Goal: Information Seeking & Learning: Learn about a topic

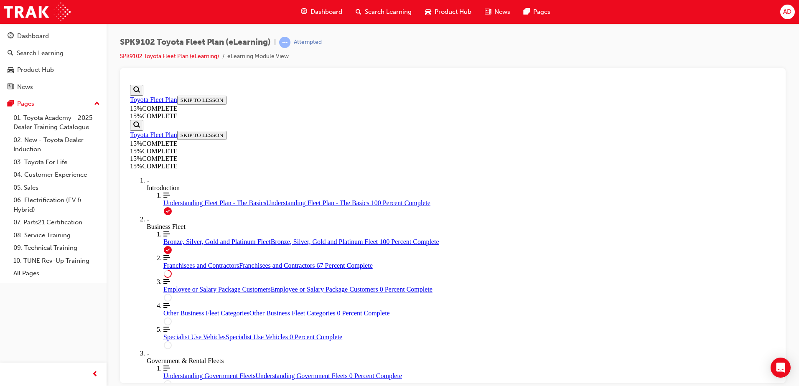
scroll to position [311, 0]
drag, startPoint x: 386, startPoint y: 120, endPoint x: 351, endPoint y: 122, distance: 35.2
drag, startPoint x: 424, startPoint y: 140, endPoint x: 430, endPoint y: 140, distance: 5.4
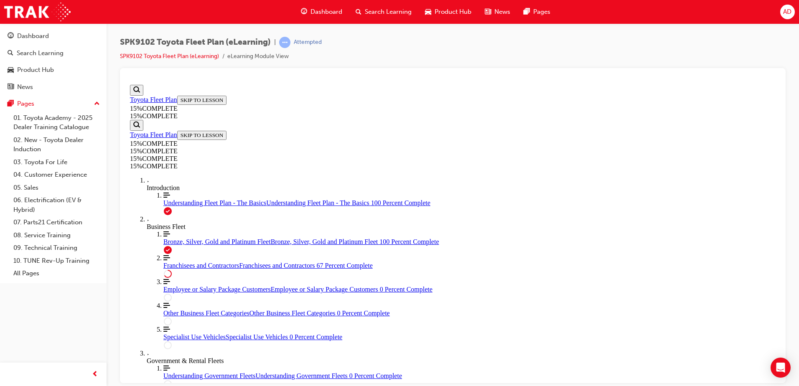
drag, startPoint x: 430, startPoint y: 140, endPoint x: 659, endPoint y: 135, distance: 229.6
drag, startPoint x: 333, startPoint y: 120, endPoint x: 477, endPoint y: 152, distance: 147.0
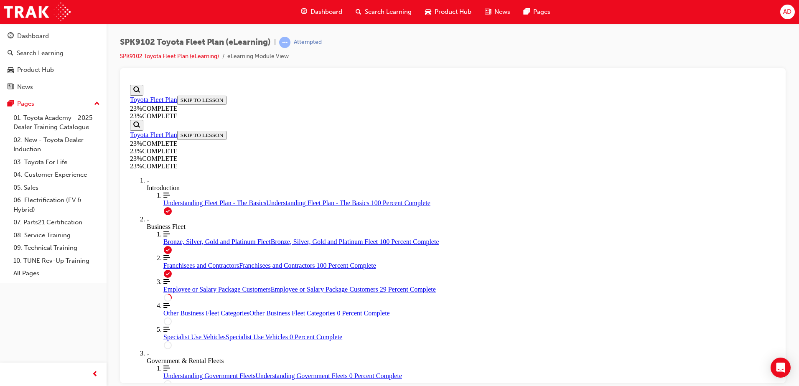
drag, startPoint x: 536, startPoint y: 154, endPoint x: 604, endPoint y: 151, distance: 68.6
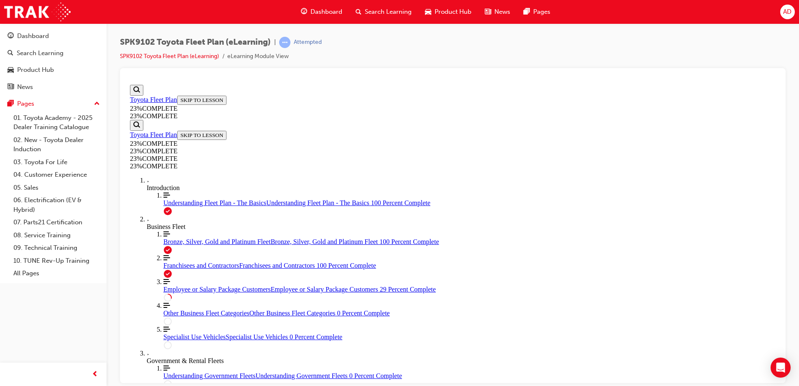
drag, startPoint x: 517, startPoint y: 219, endPoint x: 527, endPoint y: 225, distance: 11.8
drag, startPoint x: 522, startPoint y: 242, endPoint x: 523, endPoint y: 233, distance: 9.7
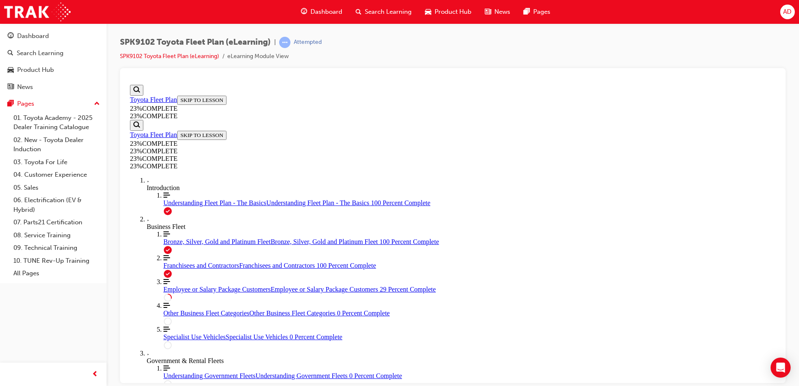
drag, startPoint x: 523, startPoint y: 255, endPoint x: 527, endPoint y: 251, distance: 5.6
drag, startPoint x: 441, startPoint y: 128, endPoint x: 684, endPoint y: 170, distance: 247.3
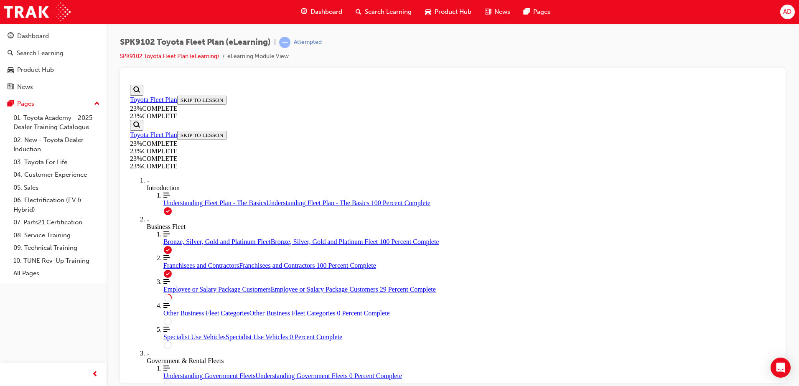
drag, startPoint x: 514, startPoint y: 180, endPoint x: 670, endPoint y: 255, distance: 173.2
drag, startPoint x: 324, startPoint y: 131, endPoint x: 353, endPoint y: 127, distance: 29.1
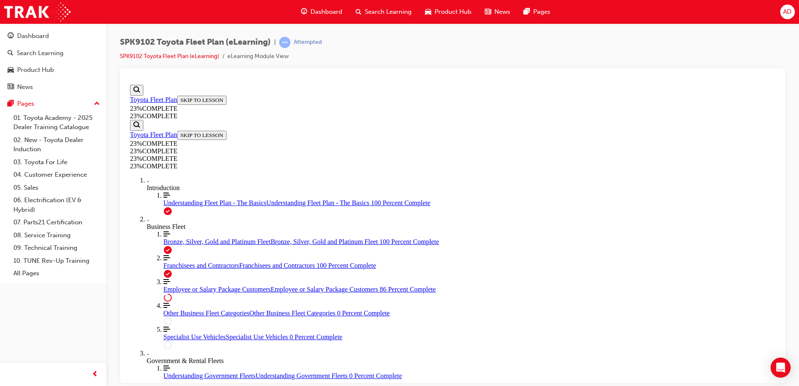
drag, startPoint x: 339, startPoint y: 137, endPoint x: 398, endPoint y: 134, distance: 59.9
drag, startPoint x: 313, startPoint y: 150, endPoint x: 388, endPoint y: 172, distance: 78.9
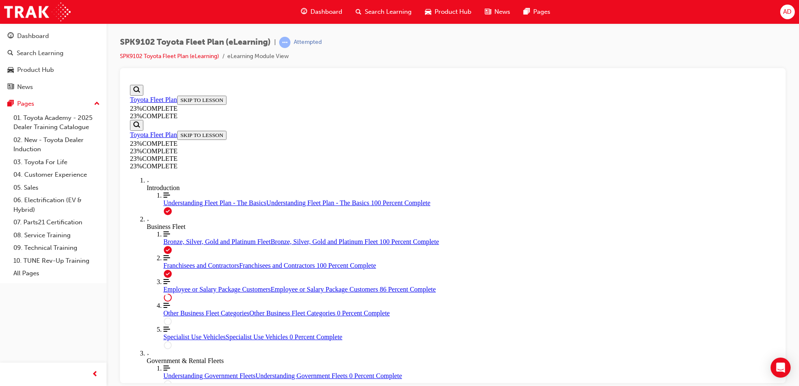
scroll to position [954, 0]
drag, startPoint x: 601, startPoint y: 252, endPoint x: 569, endPoint y: 229, distance: 39.2
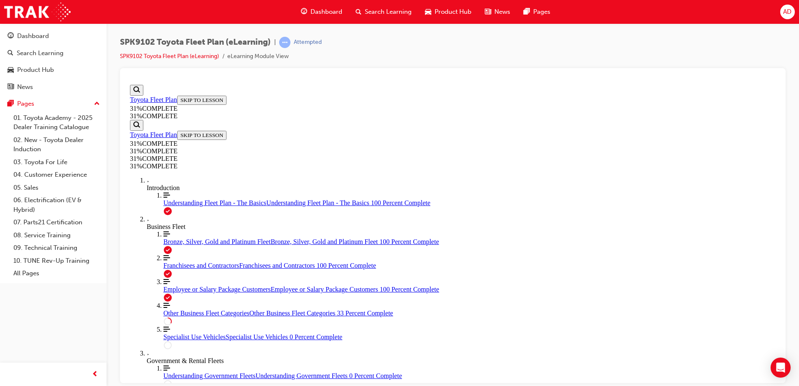
drag, startPoint x: 328, startPoint y: 177, endPoint x: 473, endPoint y: 265, distance: 169.2
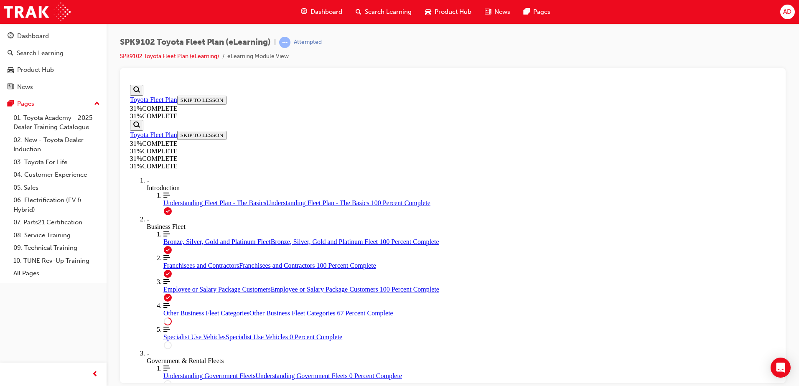
drag, startPoint x: 356, startPoint y: 148, endPoint x: 344, endPoint y: 154, distance: 13.5
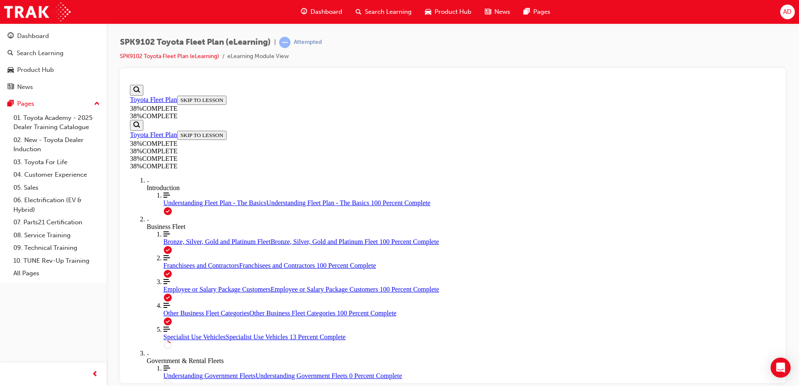
drag, startPoint x: 455, startPoint y: 153, endPoint x: 457, endPoint y: 163, distance: 9.4
drag, startPoint x: 345, startPoint y: 105, endPoint x: 461, endPoint y: 105, distance: 115.4
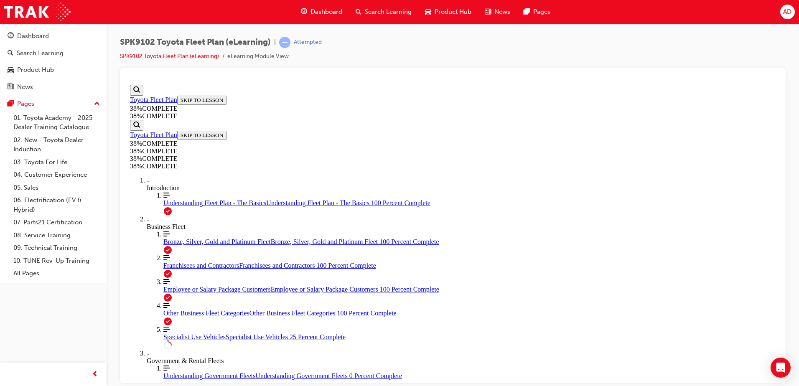
drag, startPoint x: 544, startPoint y: 112, endPoint x: 571, endPoint y: 115, distance: 27.7
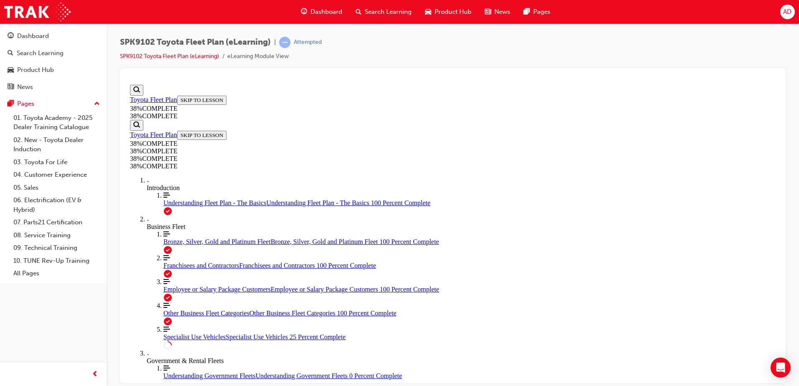
drag, startPoint x: 347, startPoint y: 96, endPoint x: 346, endPoint y: 107, distance: 10.9
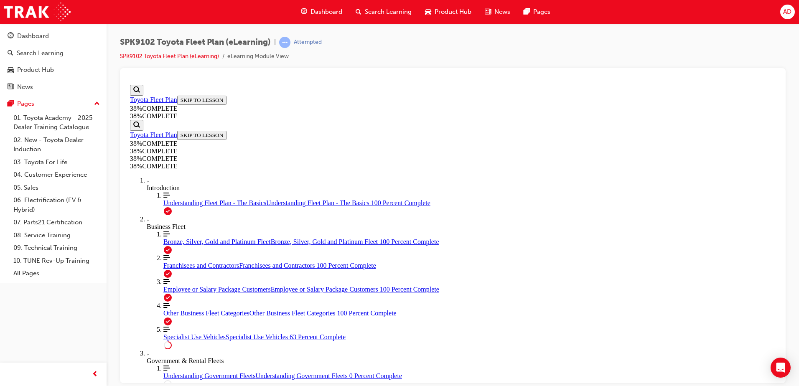
drag, startPoint x: 382, startPoint y: 148, endPoint x: 452, endPoint y: 170, distance: 73.0
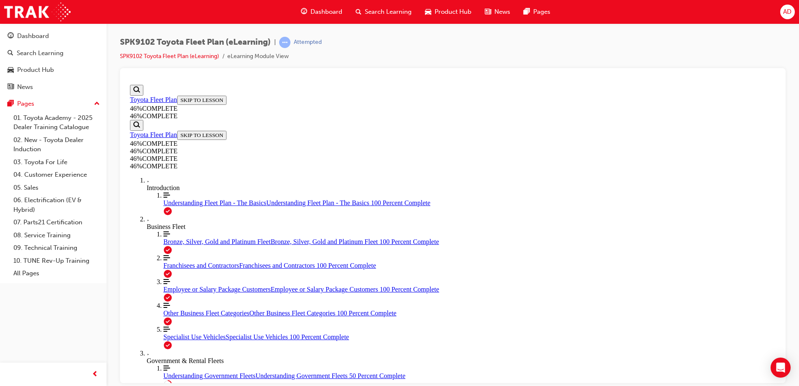
scroll to position [1463, 0]
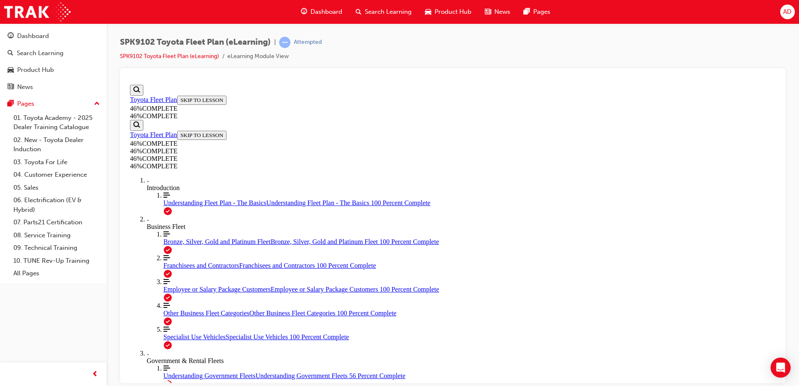
drag, startPoint x: 574, startPoint y: 172, endPoint x: 561, endPoint y: 171, distance: 13.1
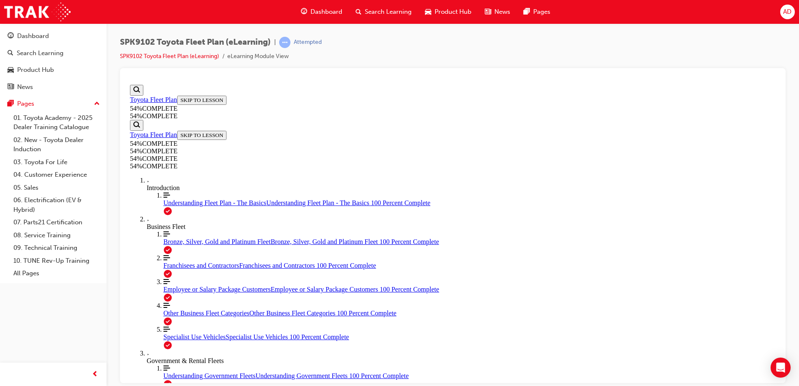
drag, startPoint x: 346, startPoint y: 158, endPoint x: 421, endPoint y: 171, distance: 76.8
drag, startPoint x: 337, startPoint y: 185, endPoint x: 485, endPoint y: 198, distance: 149.0
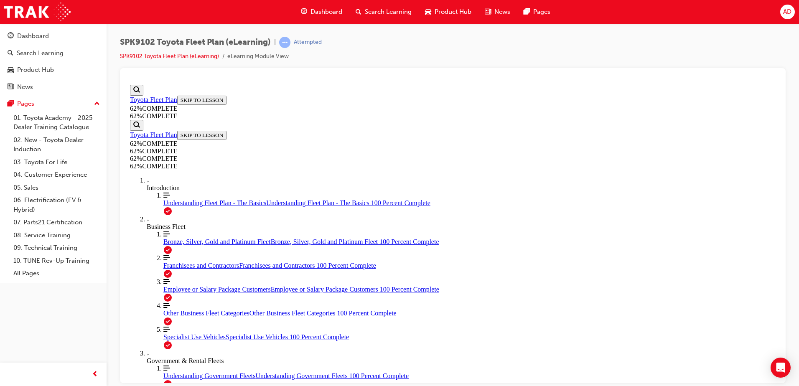
drag, startPoint x: 348, startPoint y: 234, endPoint x: 450, endPoint y: 245, distance: 102.2
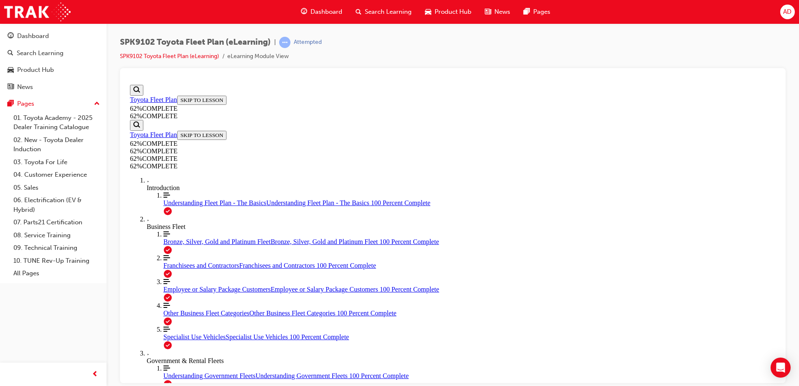
drag, startPoint x: 438, startPoint y: 279, endPoint x: 380, endPoint y: 275, distance: 58.7
drag, startPoint x: 349, startPoint y: 263, endPoint x: 508, endPoint y: 271, distance: 159.1
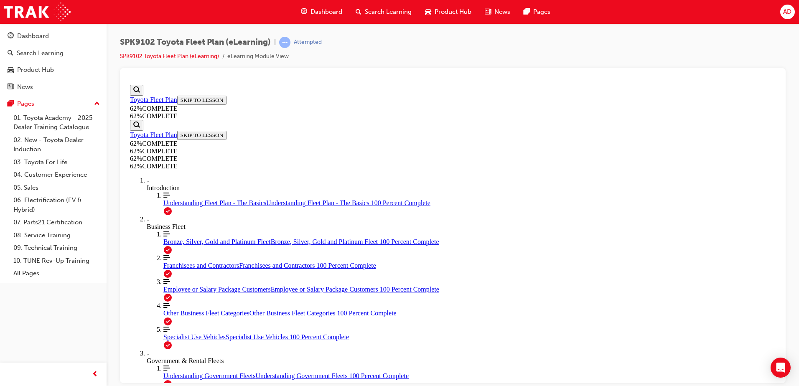
drag, startPoint x: 485, startPoint y: 281, endPoint x: 345, endPoint y: 269, distance: 140.2
drag, startPoint x: 360, startPoint y: 213, endPoint x: 506, endPoint y: 225, distance: 147.2
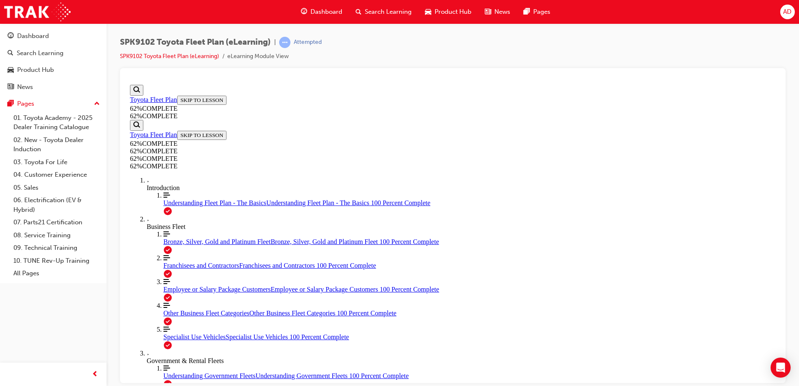
drag, startPoint x: 590, startPoint y: 218, endPoint x: 608, endPoint y: 216, distance: 18.5
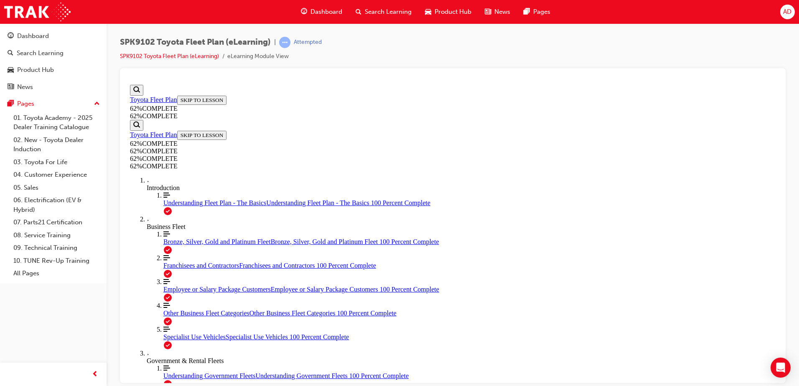
scroll to position [546, 0]
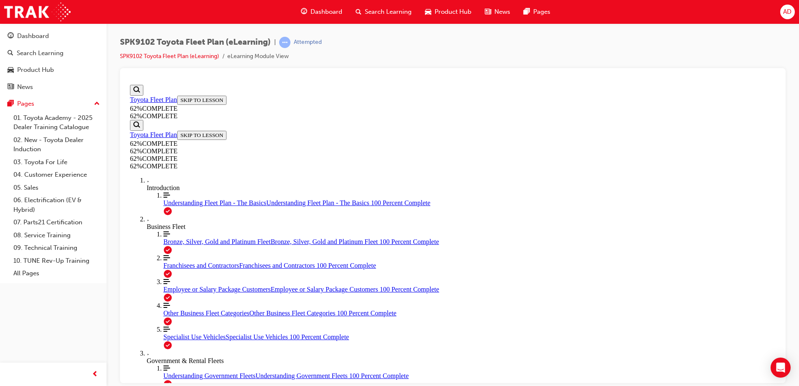
scroll to position [786, 0]
drag, startPoint x: 337, startPoint y: 163, endPoint x: 531, endPoint y: 184, distance: 194.3
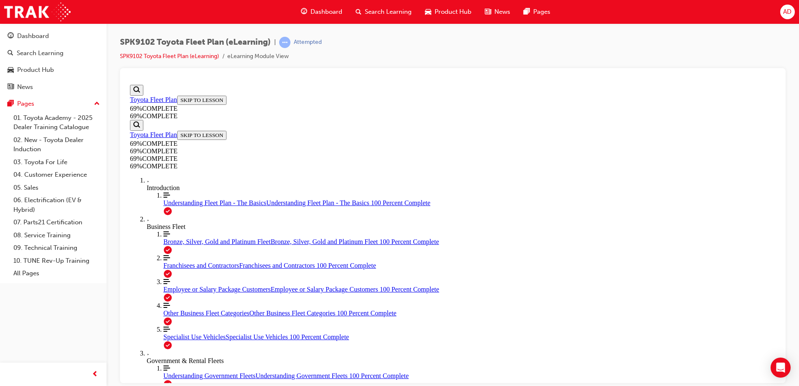
drag, startPoint x: 594, startPoint y: 205, endPoint x: 529, endPoint y: 206, distance: 64.8
drag, startPoint x: 495, startPoint y: 163, endPoint x: 438, endPoint y: 220, distance: 81.3
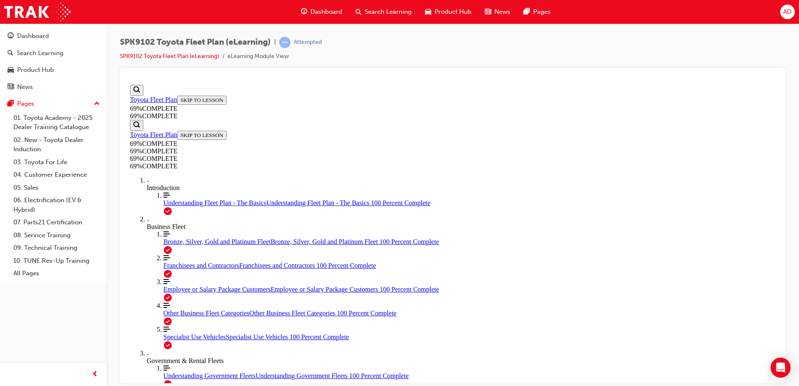
drag, startPoint x: 416, startPoint y: 258, endPoint x: 527, endPoint y: 254, distance: 110.9
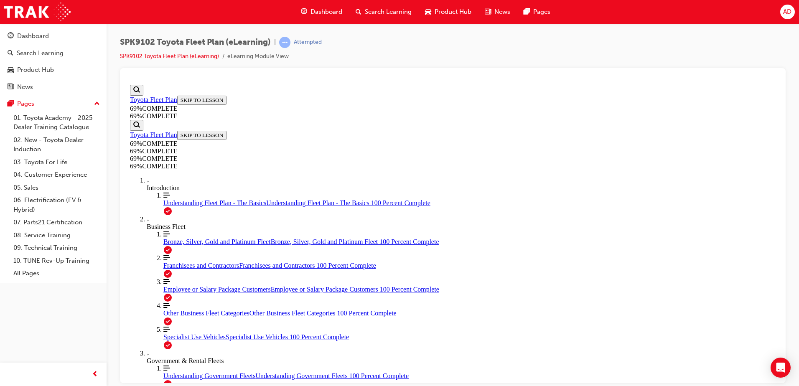
drag, startPoint x: 506, startPoint y: 317, endPoint x: 493, endPoint y: 310, distance: 15.0
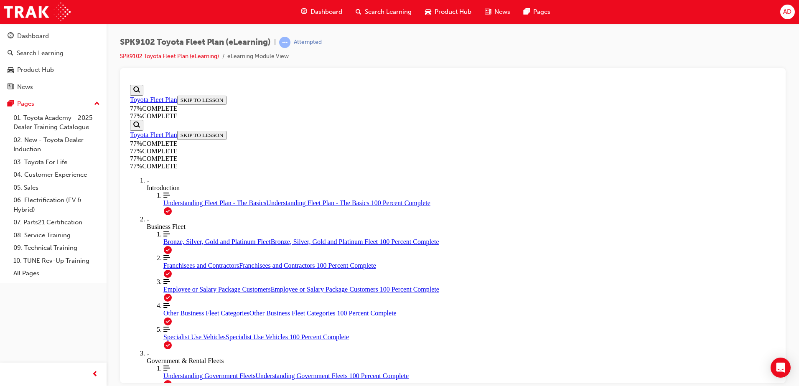
scroll to position [196, 0]
drag, startPoint x: 340, startPoint y: 239, endPoint x: 581, endPoint y: 262, distance: 241.9
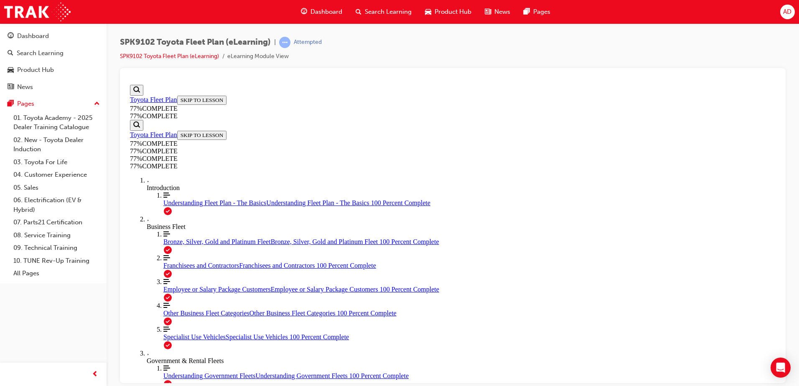
drag, startPoint x: 360, startPoint y: 167, endPoint x: 327, endPoint y: 166, distance: 32.6
drag, startPoint x: 521, startPoint y: 176, endPoint x: 694, endPoint y: 237, distance: 183.4
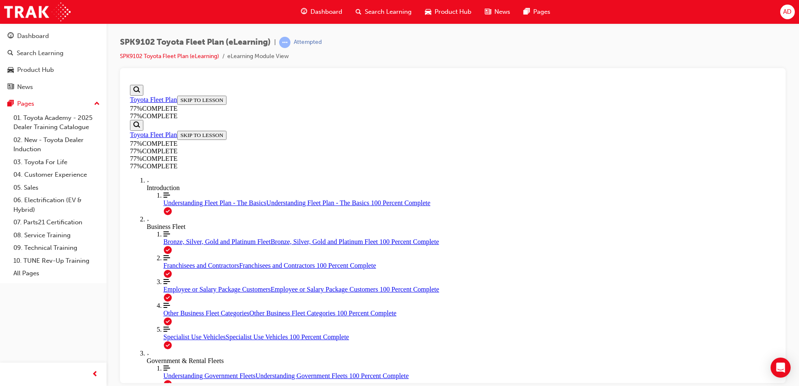
drag, startPoint x: 673, startPoint y: 230, endPoint x: 664, endPoint y: 228, distance: 9.5
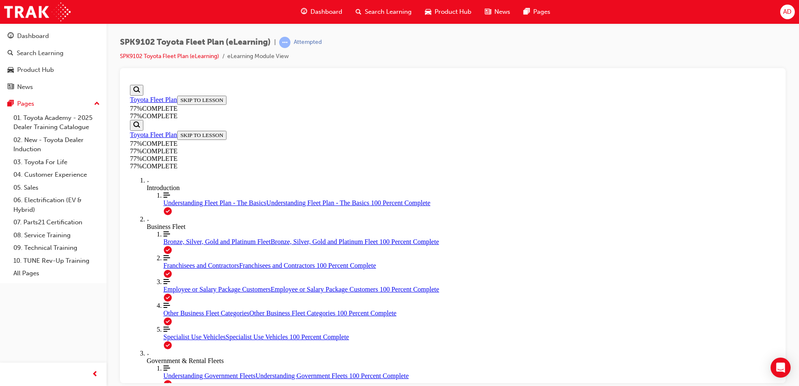
scroll to position [949, 0]
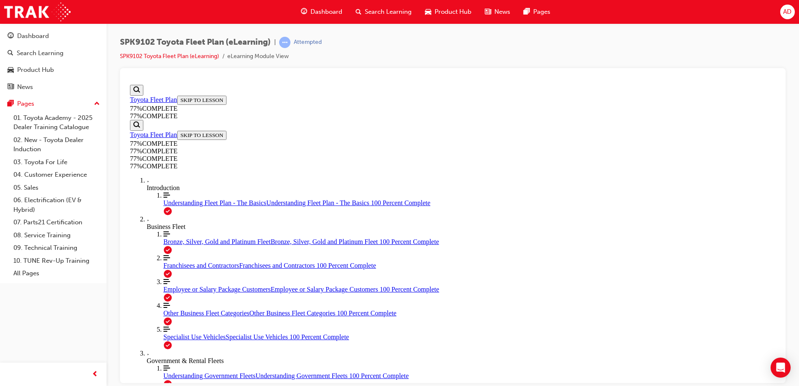
scroll to position [949, 0]
drag, startPoint x: 393, startPoint y: 182, endPoint x: 680, endPoint y: 208, distance: 288.4
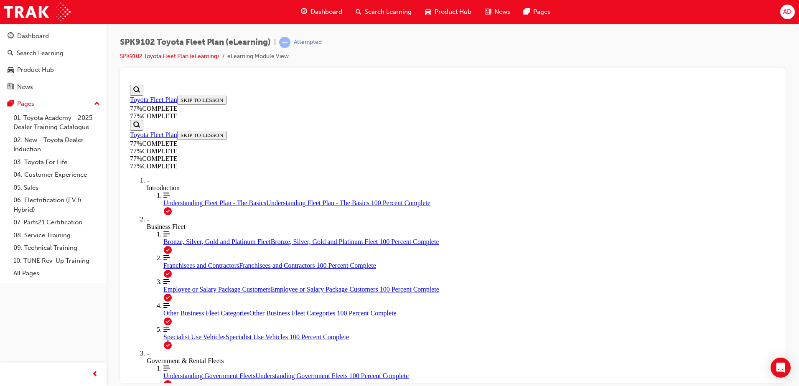
drag, startPoint x: 714, startPoint y: 164, endPoint x: 617, endPoint y: 192, distance: 101.5
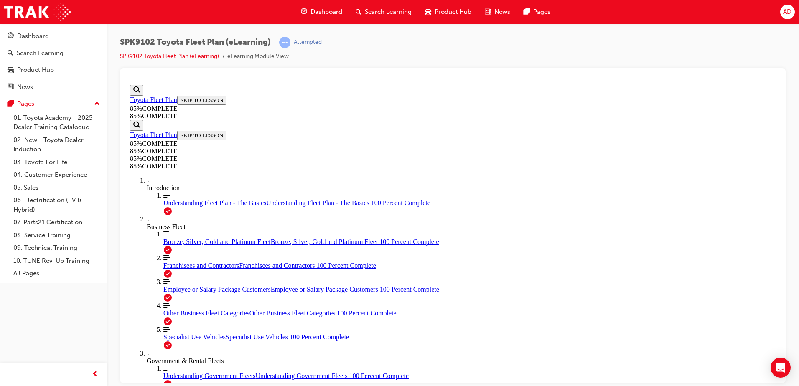
scroll to position [71, 0]
drag, startPoint x: 373, startPoint y: 188, endPoint x: 305, endPoint y: 167, distance: 71.4
drag, startPoint x: 457, startPoint y: 151, endPoint x: 346, endPoint y: 160, distance: 111.2
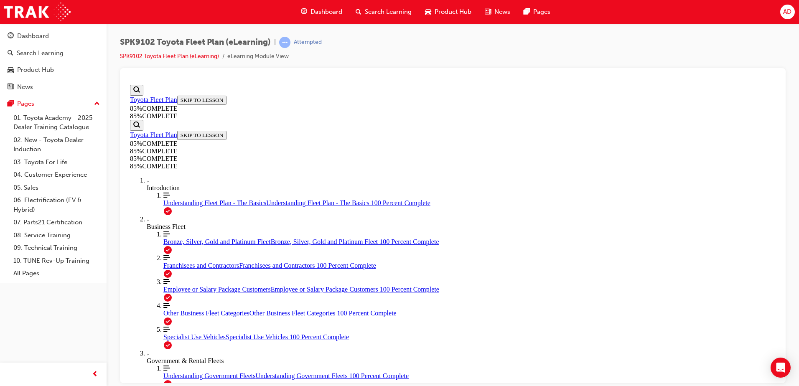
drag, startPoint x: 416, startPoint y: 239, endPoint x: 426, endPoint y: 246, distance: 12.0
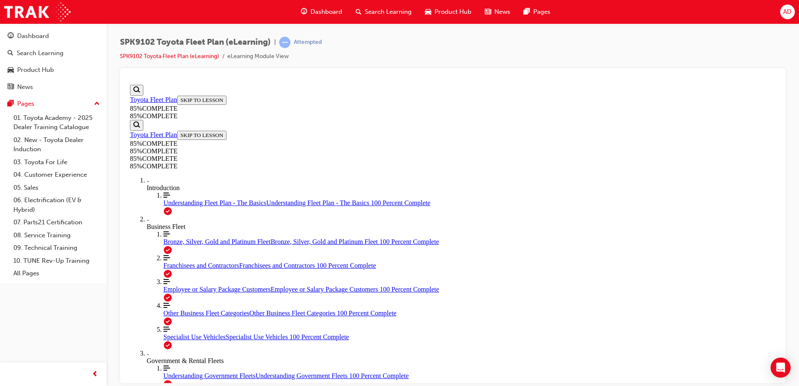
drag, startPoint x: 399, startPoint y: 208, endPoint x: 322, endPoint y: 134, distance: 106.7
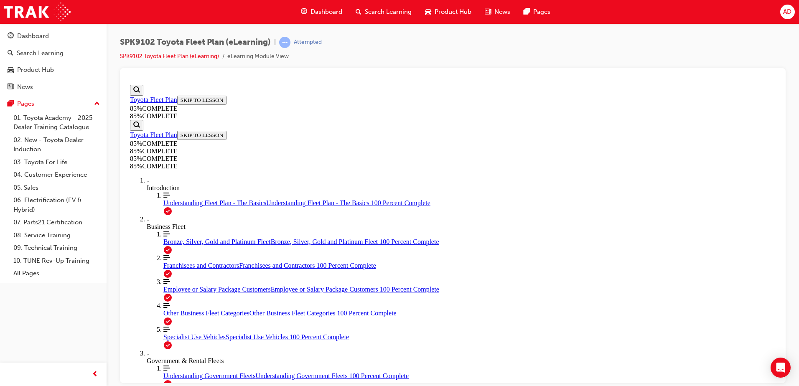
drag, startPoint x: 337, startPoint y: 243, endPoint x: 447, endPoint y: 255, distance: 109.8
drag, startPoint x: 392, startPoint y: 295, endPoint x: 473, endPoint y: 316, distance: 84.0
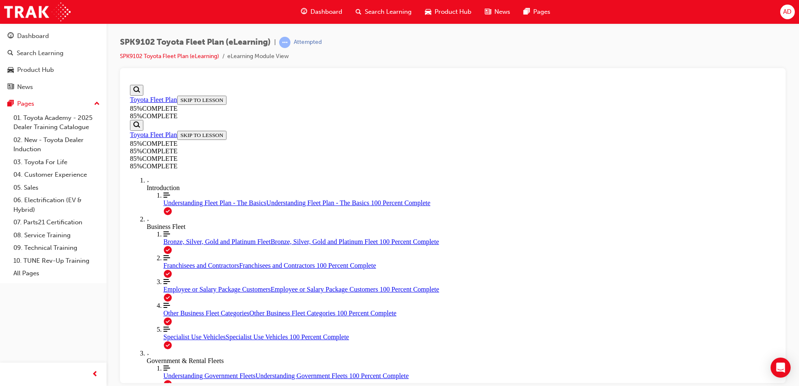
drag, startPoint x: 413, startPoint y: 308, endPoint x: 349, endPoint y: 287, distance: 68.0
drag, startPoint x: 420, startPoint y: 222, endPoint x: 325, endPoint y: 157, distance: 115.2
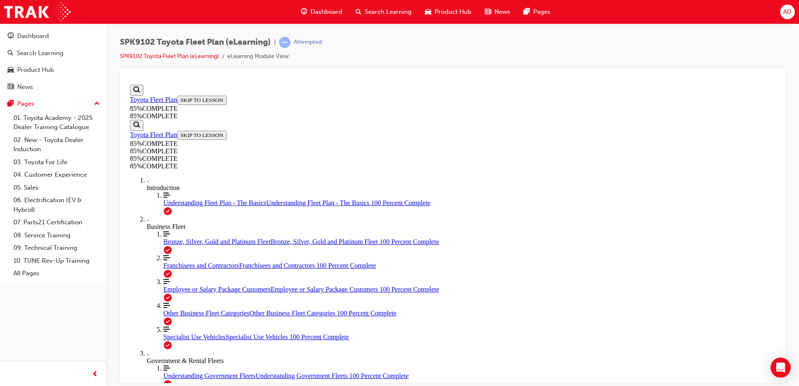
scroll to position [2858, 0]
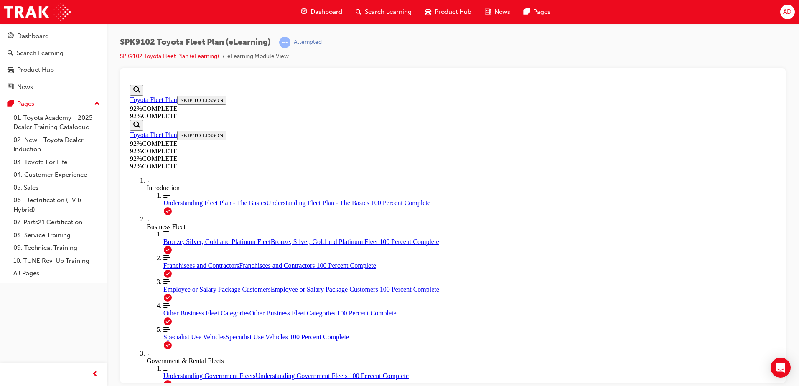
scroll to position [29, 0]
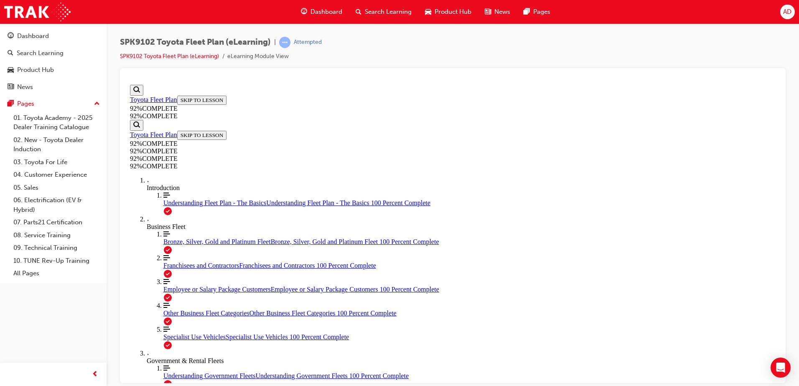
drag, startPoint x: 456, startPoint y: 202, endPoint x: 582, endPoint y: 197, distance: 126.4
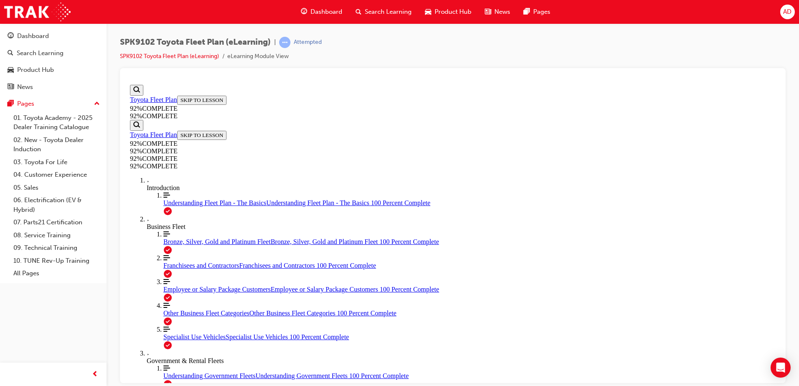
scroll to position [188, 0]
drag, startPoint x: 377, startPoint y: 278, endPoint x: 412, endPoint y: 264, distance: 38.4
drag, startPoint x: 412, startPoint y: 264, endPoint x: 412, endPoint y: 257, distance: 7.1
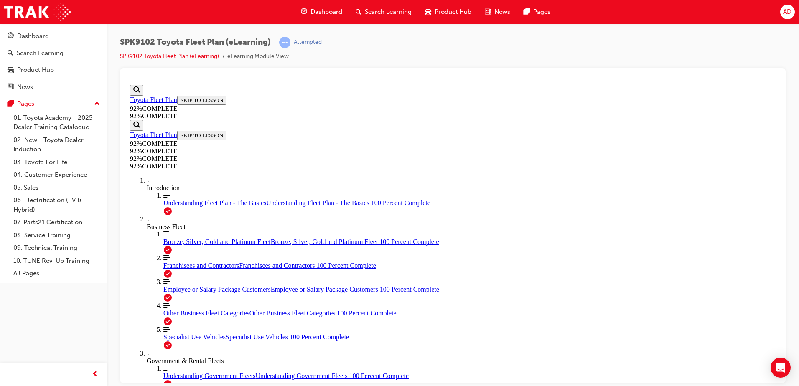
drag, startPoint x: 517, startPoint y: 341, endPoint x: 498, endPoint y: 345, distance: 19.7
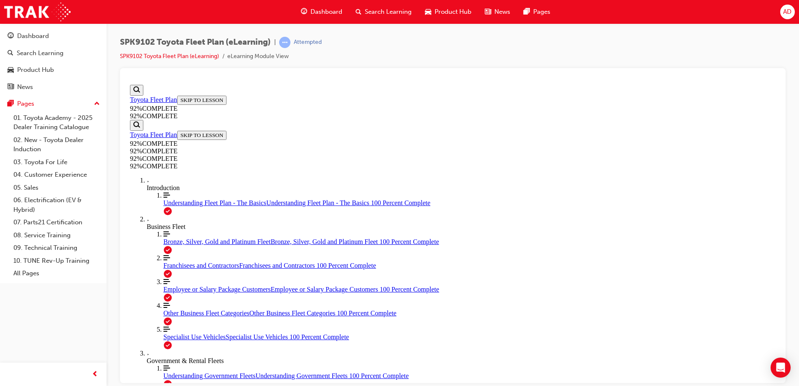
scroll to position [87, 0]
drag, startPoint x: 457, startPoint y: 221, endPoint x: 470, endPoint y: 298, distance: 77.6
drag, startPoint x: 454, startPoint y: 288, endPoint x: 480, endPoint y: 249, distance: 47.0
drag, startPoint x: 416, startPoint y: 290, endPoint x: 438, endPoint y: 218, distance: 75.2
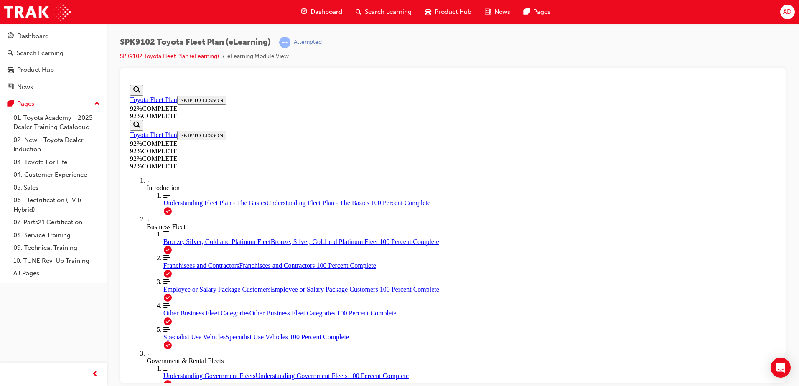
drag, startPoint x: 403, startPoint y: 285, endPoint x: 426, endPoint y: 286, distance: 23.4
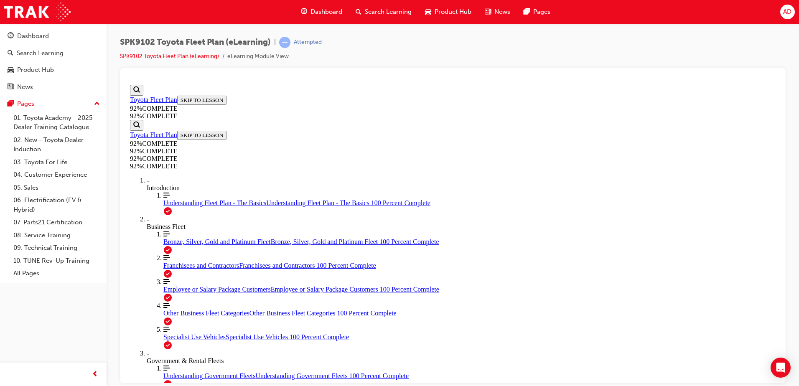
scroll to position [72, 0]
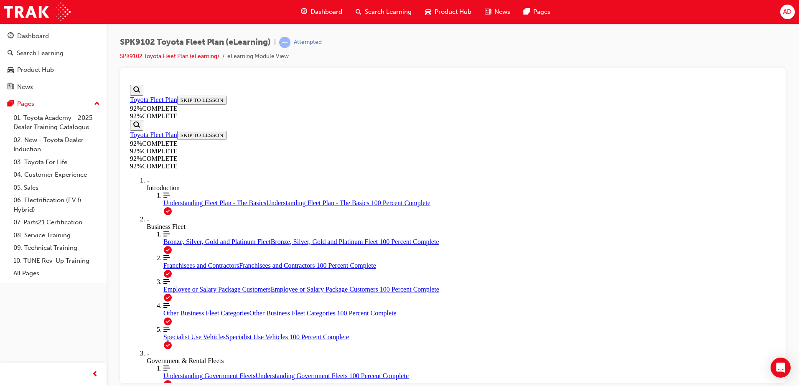
scroll to position [31, 0]
drag, startPoint x: 475, startPoint y: 250, endPoint x: 492, endPoint y: 249, distance: 17.6
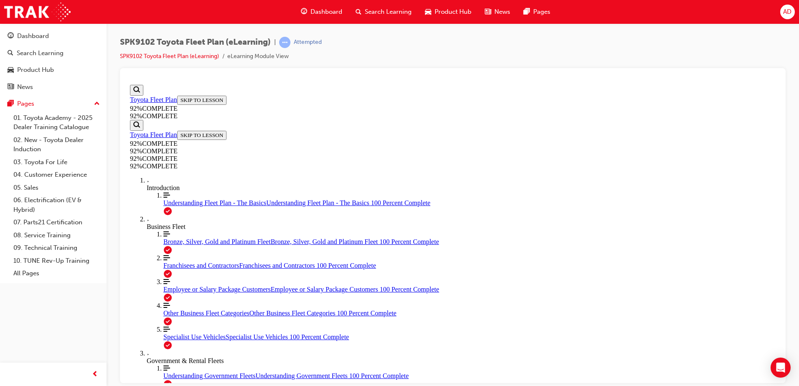
drag, startPoint x: 526, startPoint y: 347, endPoint x: 522, endPoint y: 345, distance: 4.4
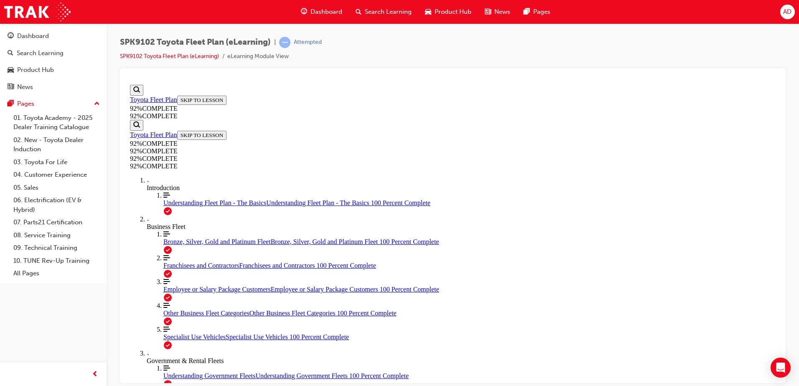
drag, startPoint x: 419, startPoint y: 347, endPoint x: 397, endPoint y: 328, distance: 29.1
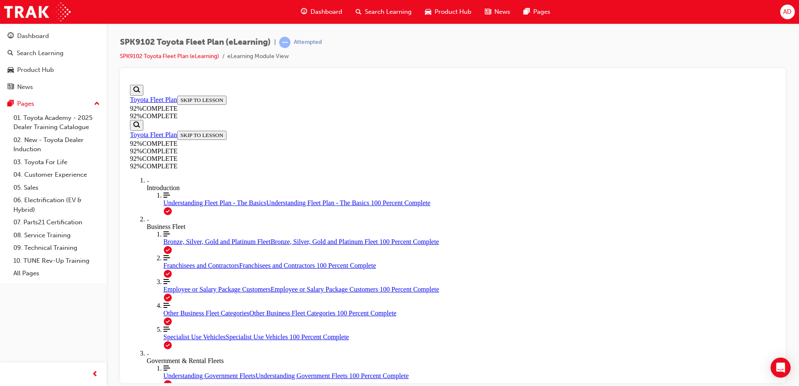
scroll to position [31, 0]
drag, startPoint x: 536, startPoint y: 350, endPoint x: 474, endPoint y: 209, distance: 154.1
drag, startPoint x: 410, startPoint y: 222, endPoint x: 494, endPoint y: 155, distance: 107.4
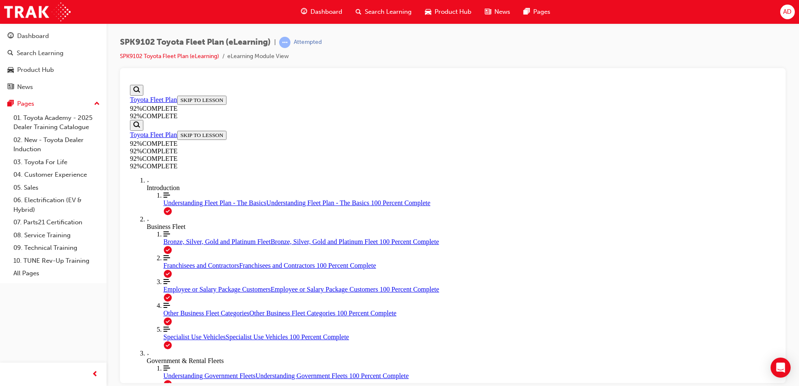
scroll to position [72, 0]
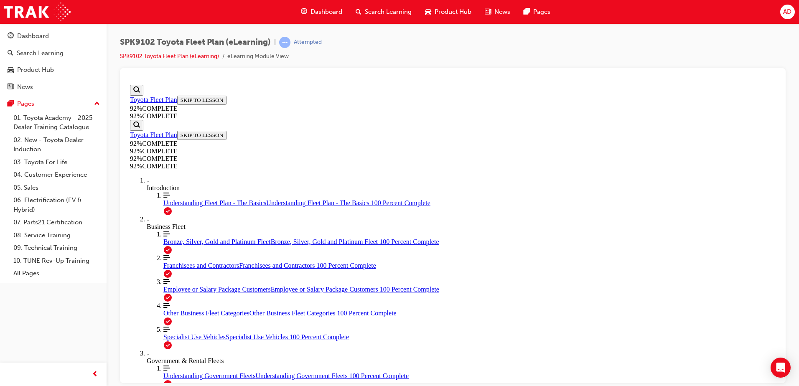
scroll to position [31, 0]
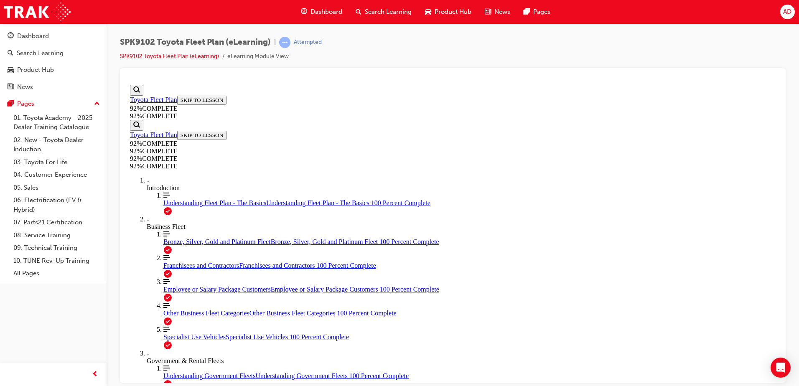
scroll to position [31, 0]
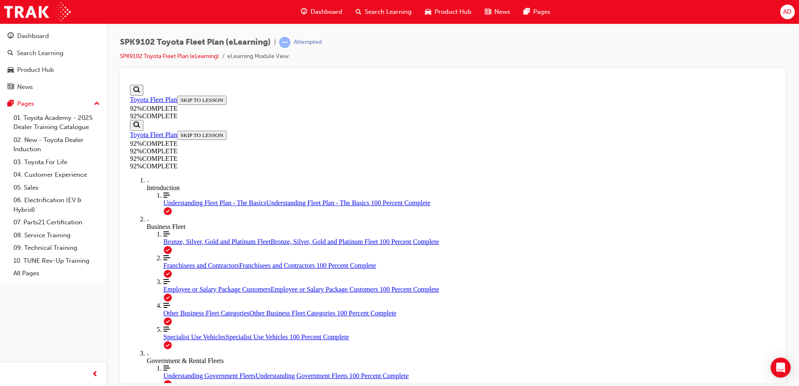
drag, startPoint x: 511, startPoint y: 348, endPoint x: 512, endPoint y: 340, distance: 7.6
drag, startPoint x: 512, startPoint y: 340, endPoint x: 500, endPoint y: 342, distance: 12.2
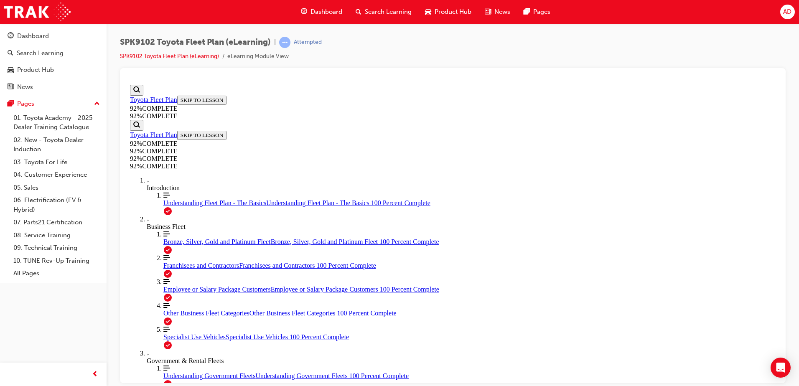
drag, startPoint x: 474, startPoint y: 188, endPoint x: 424, endPoint y: 184, distance: 49.9
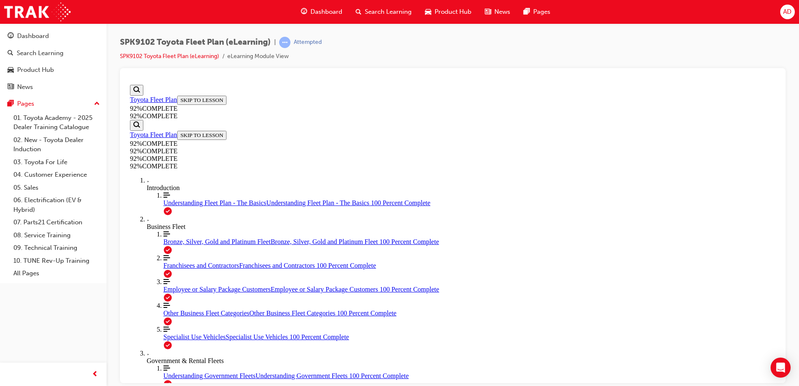
drag, startPoint x: 422, startPoint y: 137, endPoint x: 510, endPoint y: 138, distance: 88.2
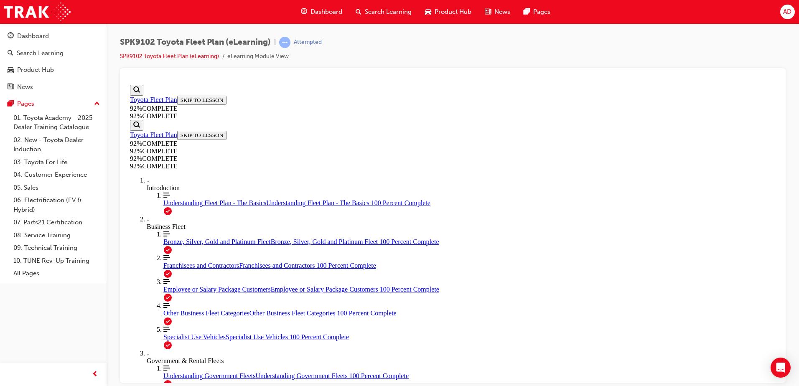
scroll to position [202, 0]
drag, startPoint x: 495, startPoint y: 353, endPoint x: 334, endPoint y: 174, distance: 241.6
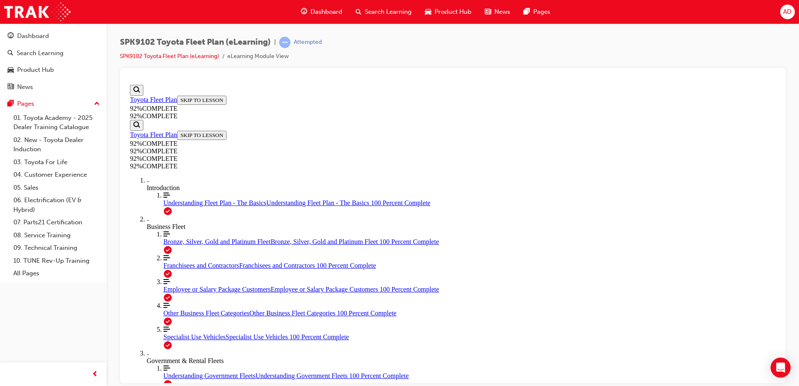
drag, startPoint x: 518, startPoint y: 205, endPoint x: 649, endPoint y: 199, distance: 131.0
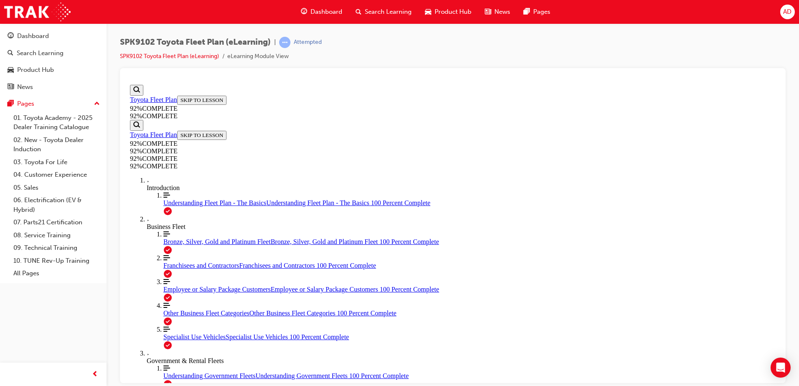
scroll to position [174, 0]
drag, startPoint x: 502, startPoint y: 352, endPoint x: 495, endPoint y: 344, distance: 10.9
drag, startPoint x: 495, startPoint y: 344, endPoint x: 491, endPoint y: 336, distance: 8.6
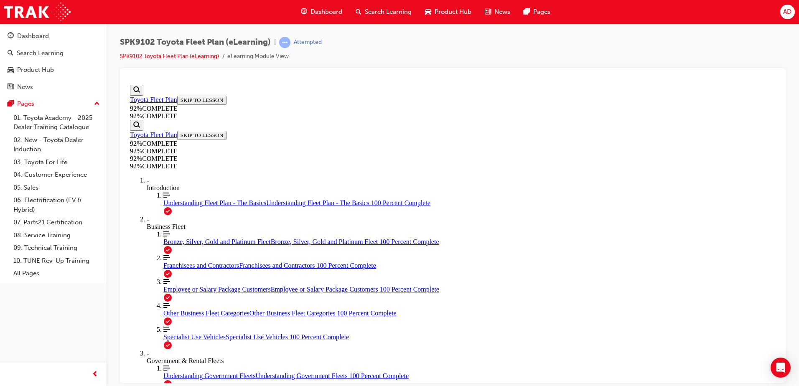
drag, startPoint x: 267, startPoint y: 197, endPoint x: 251, endPoint y: 189, distance: 18.1
drag, startPoint x: 477, startPoint y: 227, endPoint x: 368, endPoint y: 212, distance: 109.3
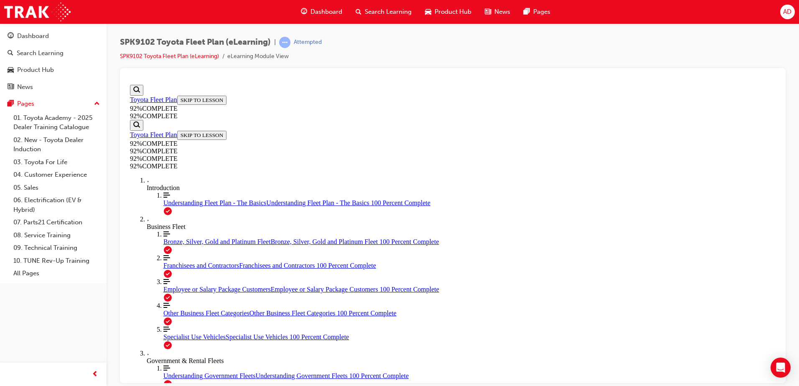
drag, startPoint x: 343, startPoint y: 216, endPoint x: 343, endPoint y: 195, distance: 21.3
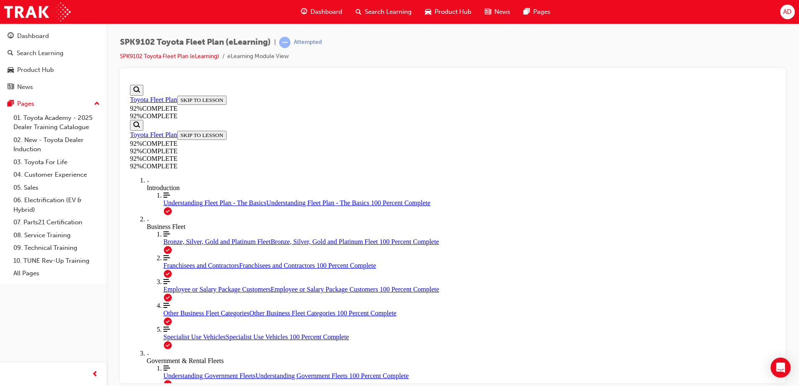
drag, startPoint x: 395, startPoint y: 327, endPoint x: 431, endPoint y: 377, distance: 62.0
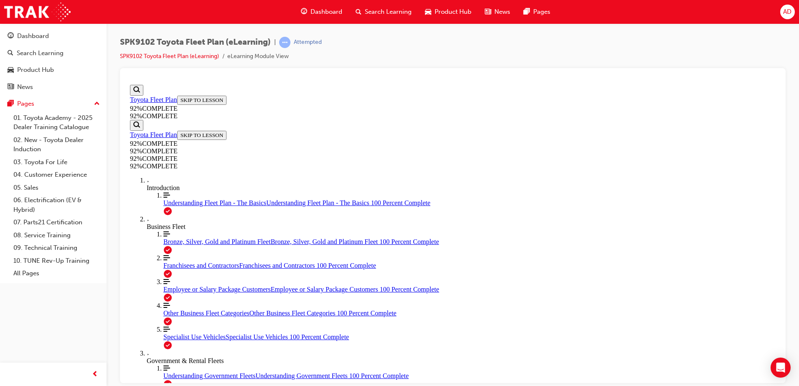
drag, startPoint x: 415, startPoint y: 273, endPoint x: 437, endPoint y: 316, distance: 49.0
drag, startPoint x: 410, startPoint y: 265, endPoint x: 454, endPoint y: 269, distance: 44.5
drag, startPoint x: 439, startPoint y: 347, endPoint x: 412, endPoint y: 343, distance: 27.1
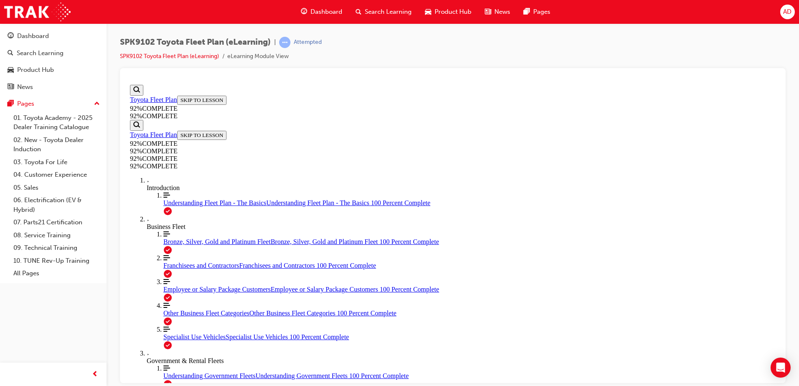
scroll to position [31, 0]
drag, startPoint x: 498, startPoint y: 290, endPoint x: 427, endPoint y: 287, distance: 70.3
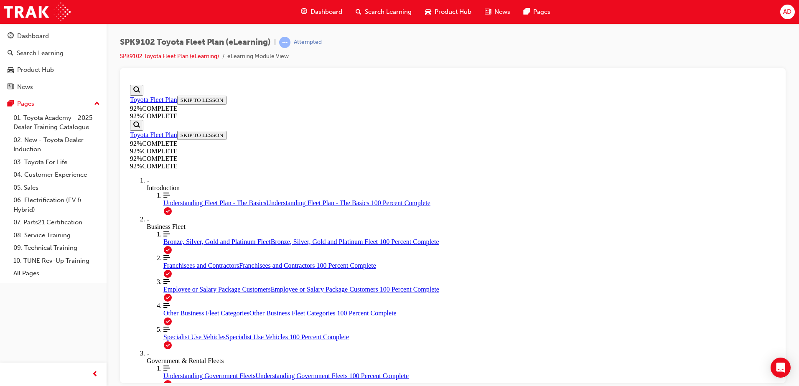
drag, startPoint x: 526, startPoint y: 378, endPoint x: 327, endPoint y: 274, distance: 224.8
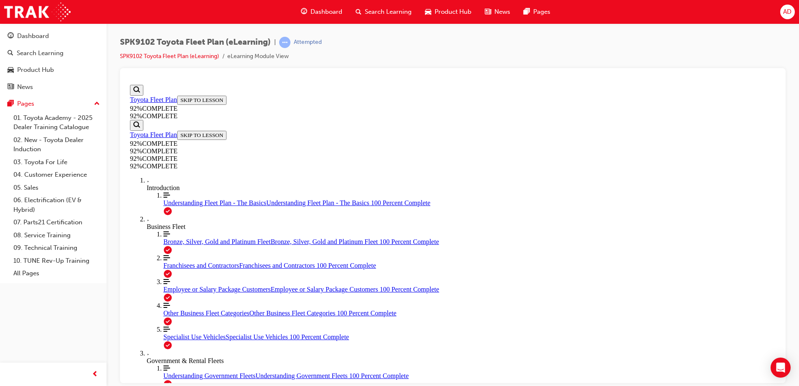
scroll to position [89, 0]
drag, startPoint x: 439, startPoint y: 246, endPoint x: 446, endPoint y: 260, distance: 15.0
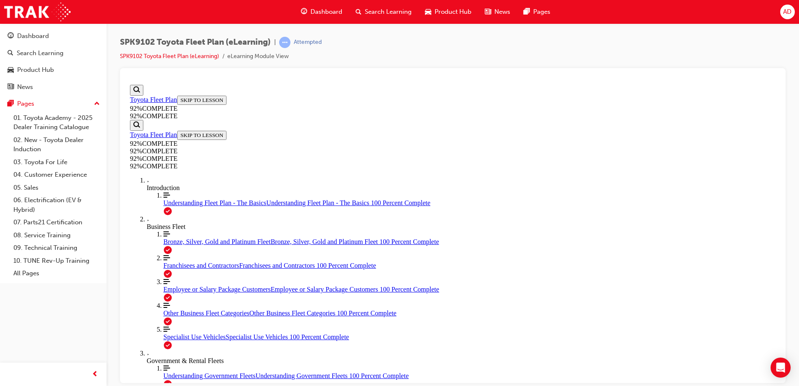
drag, startPoint x: 523, startPoint y: 347, endPoint x: 513, endPoint y: 345, distance: 10.2
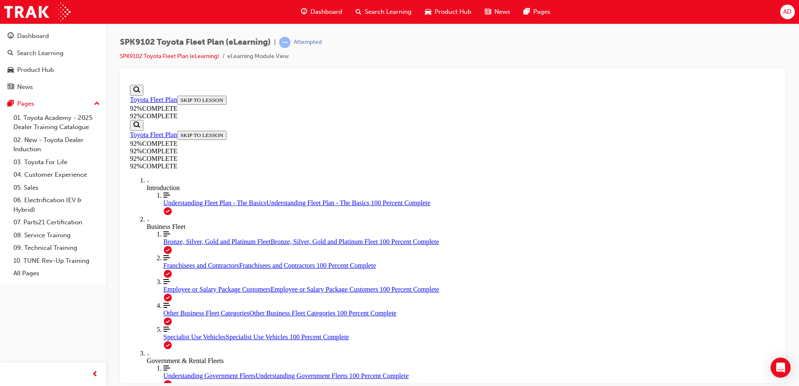
scroll to position [31, 0]
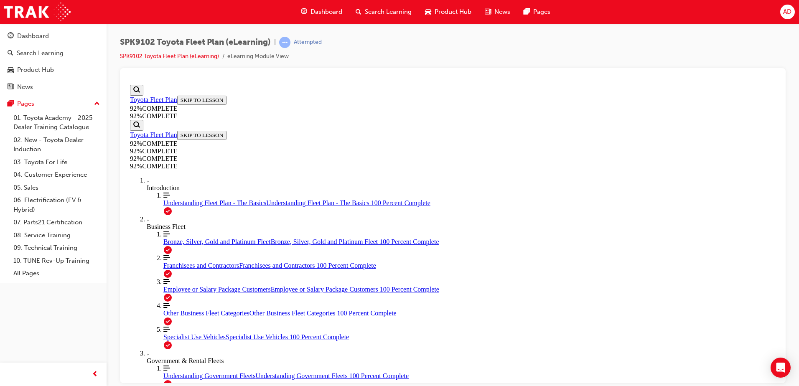
scroll to position [188, 0]
drag, startPoint x: 440, startPoint y: 297, endPoint x: 454, endPoint y: 322, distance: 28.6
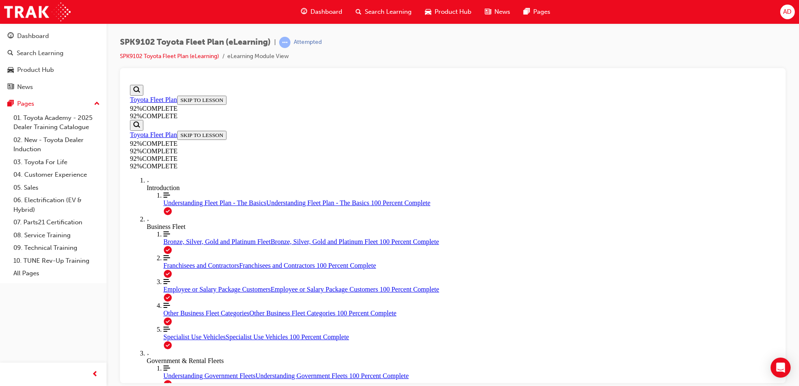
scroll to position [31, 0]
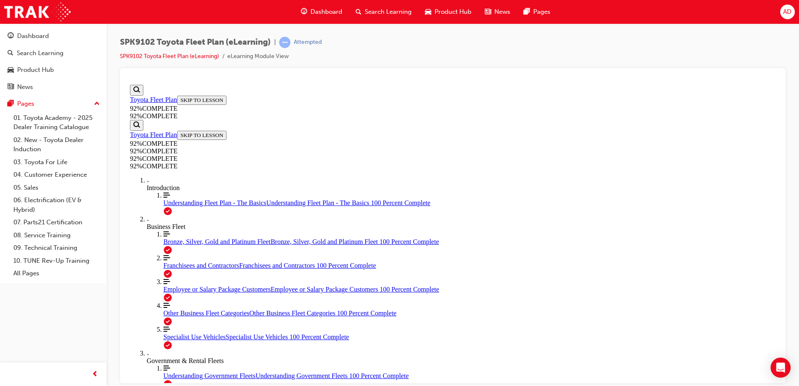
drag, startPoint x: 464, startPoint y: 216, endPoint x: 458, endPoint y: 217, distance: 5.7
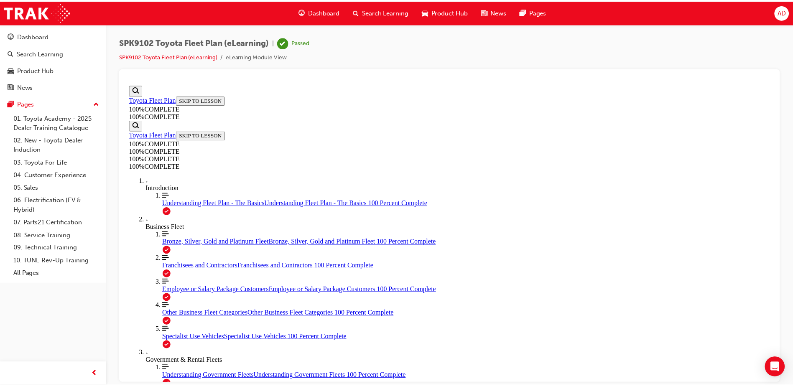
scroll to position [130, 0]
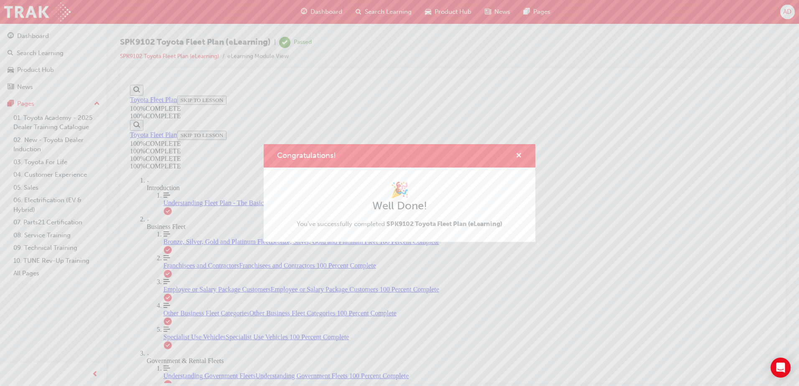
click at [518, 155] on span "cross-icon" at bounding box center [519, 157] width 6 height 8
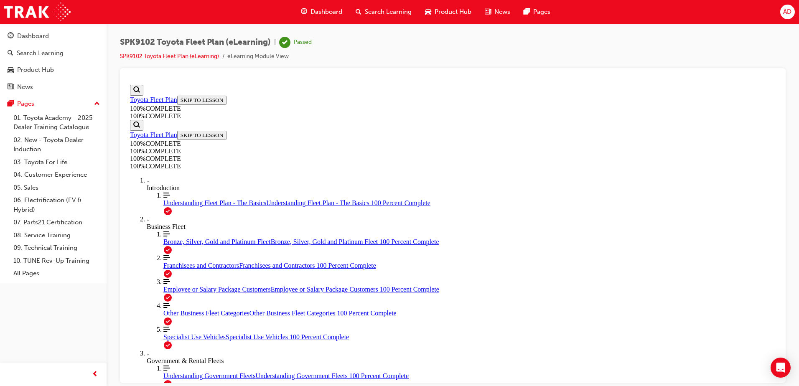
click at [314, 5] on div "Dashboard" at bounding box center [321, 11] width 55 height 17
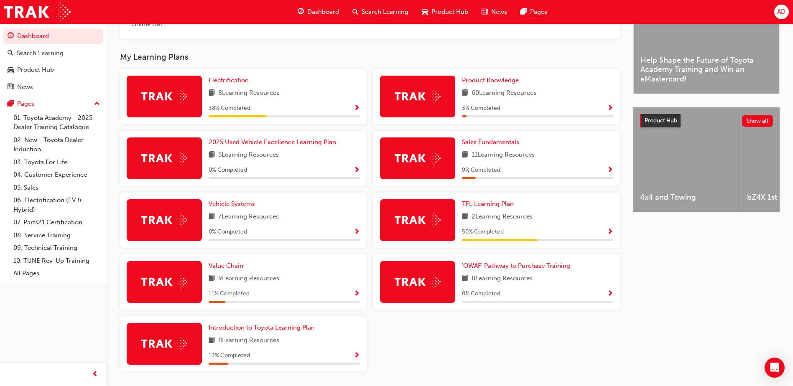
scroll to position [275, 0]
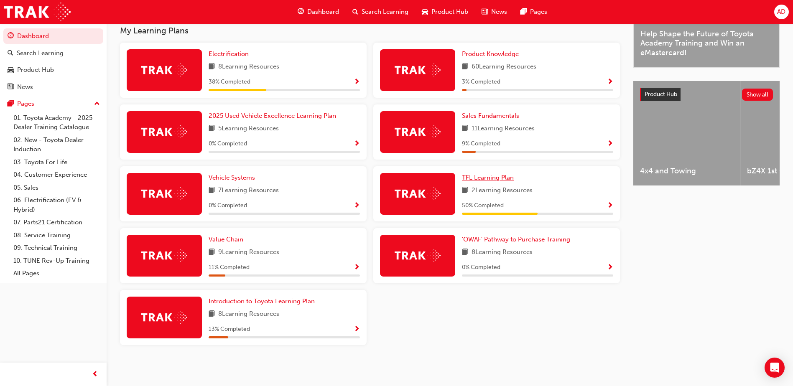
click at [503, 178] on span "TFL Learning Plan" at bounding box center [488, 178] width 52 height 8
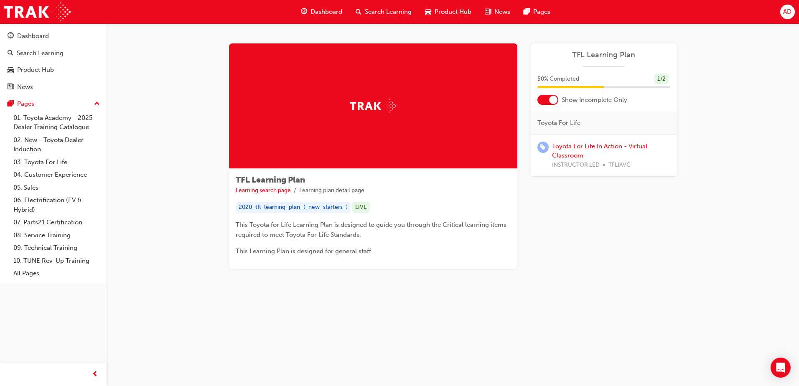
click at [323, 15] on span "Dashboard" at bounding box center [327, 12] width 32 height 10
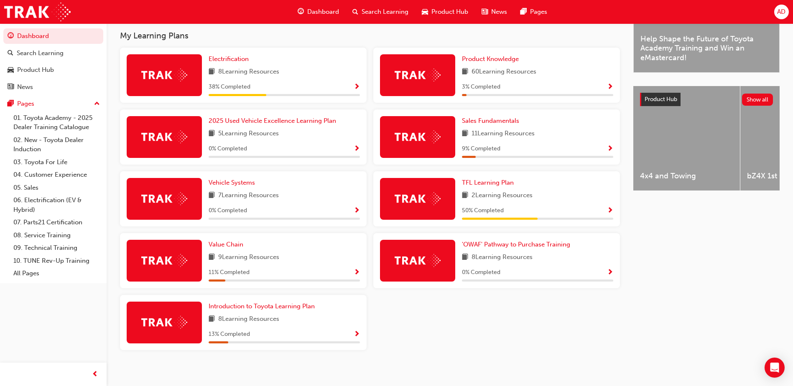
scroll to position [275, 0]
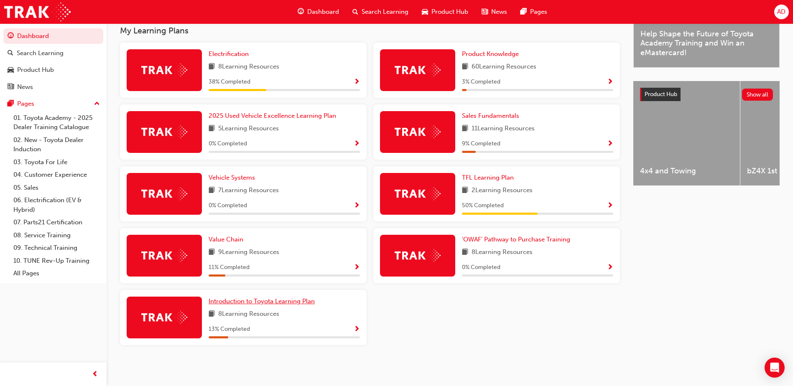
click at [277, 305] on link "Introduction to Toyota Learning Plan" at bounding box center [264, 302] width 110 height 10
